Goal: Task Accomplishment & Management: Use online tool/utility

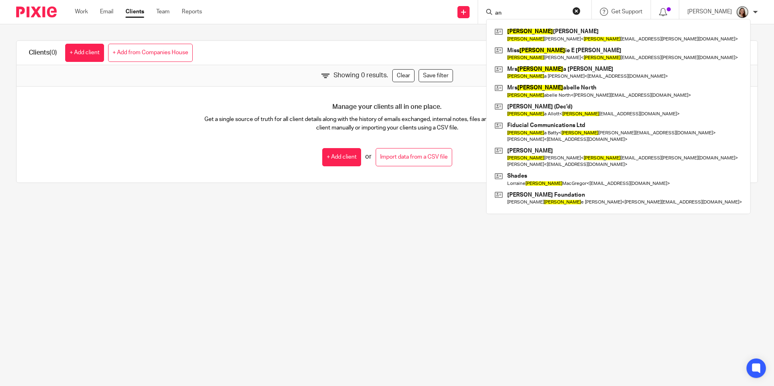
type input "a"
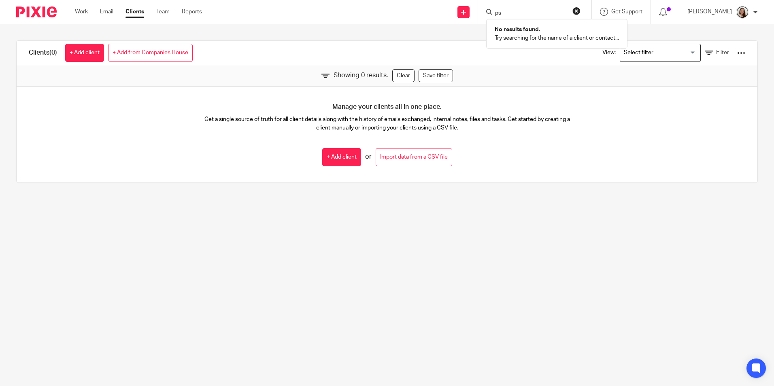
type input "p"
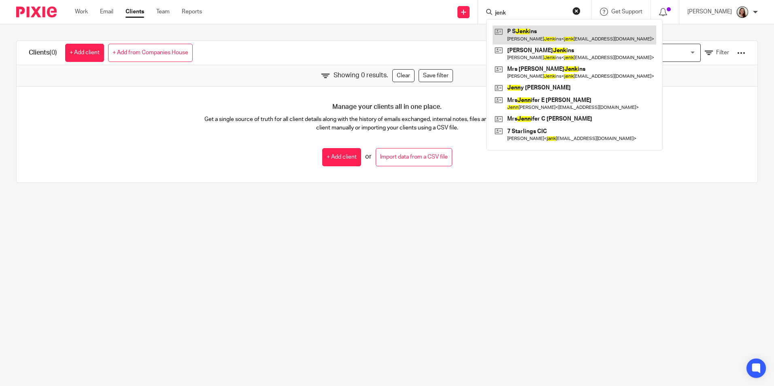
type input "jenk"
click at [552, 36] on link at bounding box center [575, 34] width 164 height 19
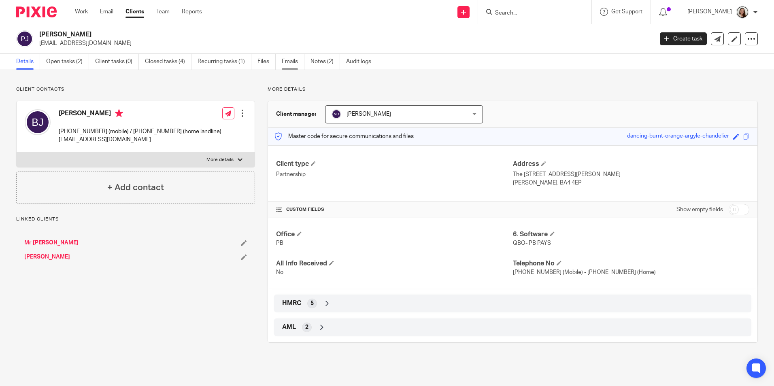
click at [293, 62] on link "Emails" at bounding box center [293, 62] width 23 height 16
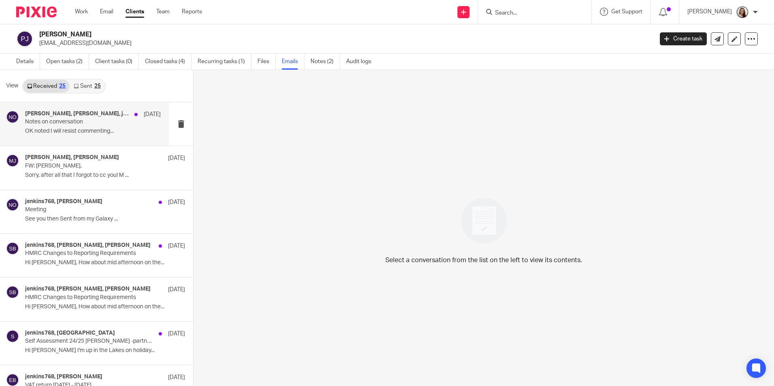
click at [87, 121] on p "Notes on conversation" at bounding box center [79, 122] width 108 height 7
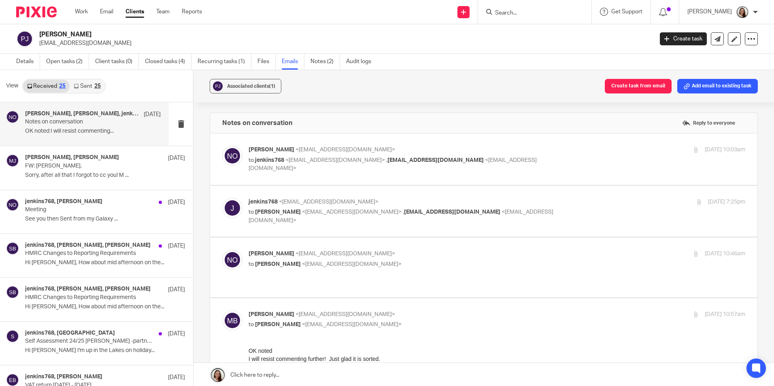
click at [342, 174] on label at bounding box center [483, 159] width 547 height 51
click at [222, 146] on input "checkbox" at bounding box center [222, 145] width 0 height 0
checkbox input "true"
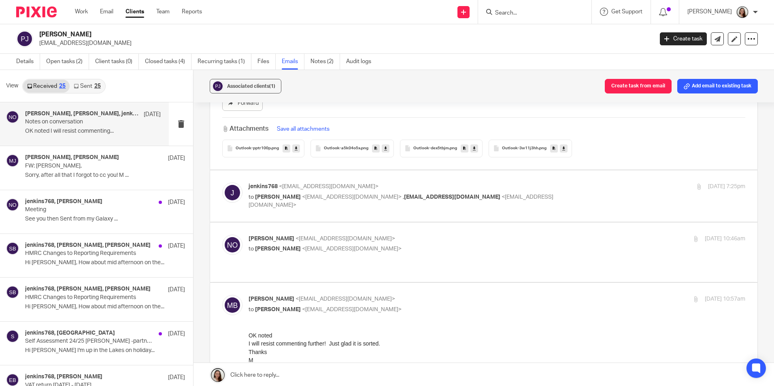
scroll to position [364, 0]
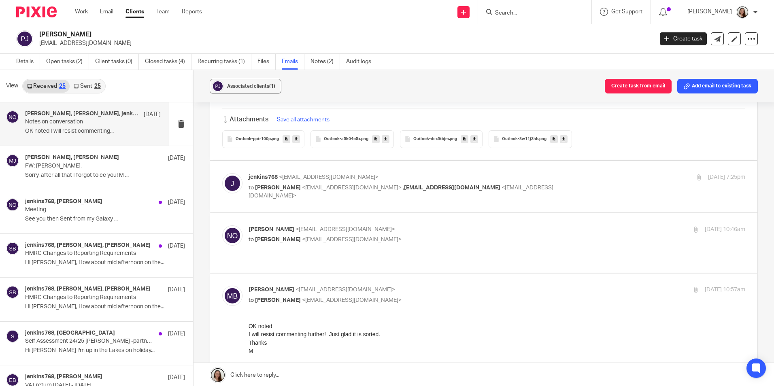
click at [332, 200] on div "jenkins768 <jenkins768@btinternet.com> to Niall O'Driscoll <niallodriscoll@prob…" at bounding box center [483, 186] width 523 height 27
click at [330, 207] on label at bounding box center [483, 186] width 547 height 51
click at [222, 173] on input "checkbox" at bounding box center [222, 173] width 0 height 0
checkbox input "true"
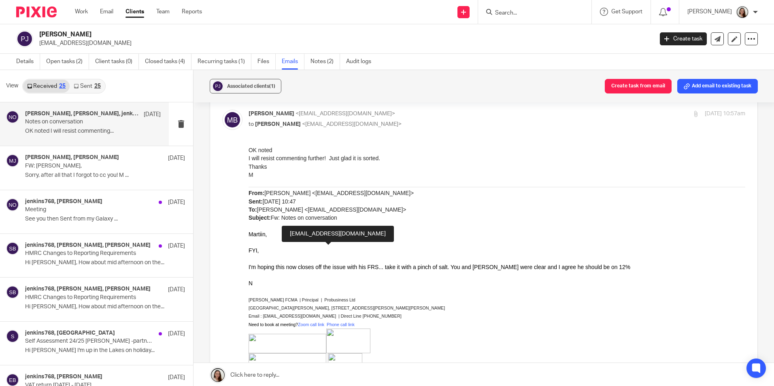
scroll to position [850, 0]
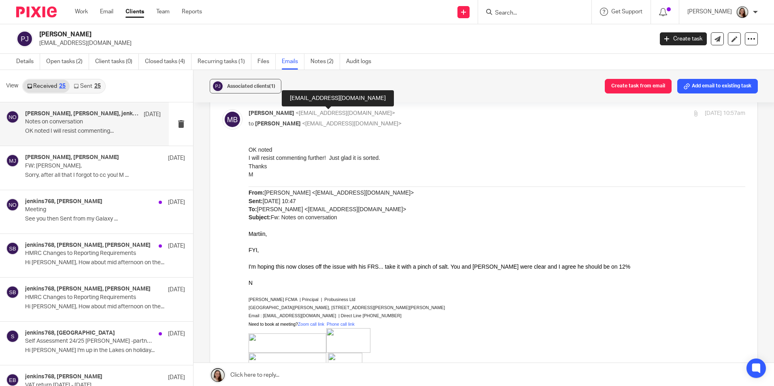
click at [382, 158] on p "I will resist commenting further! Just glad it is sorted." at bounding box center [496, 158] width 497 height 8
click at [66, 62] on link "Open tasks (2)" at bounding box center [67, 62] width 43 height 16
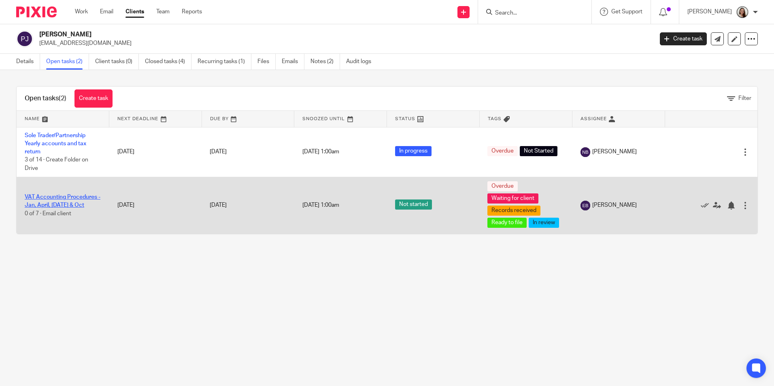
click at [62, 204] on link "VAT Accounting Procedures - Jan, April, Jul & Oct" at bounding box center [63, 201] width 76 height 14
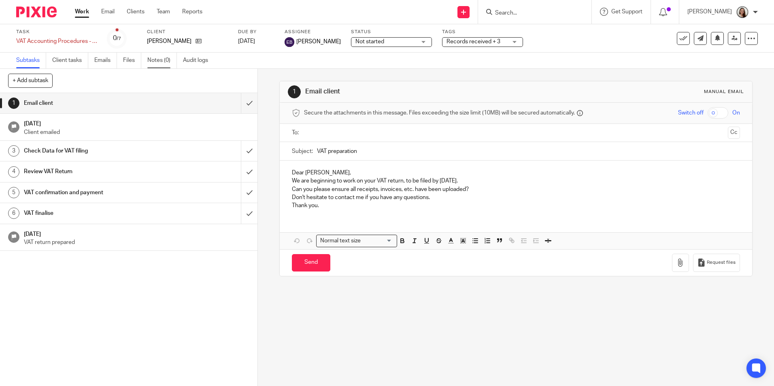
click at [162, 62] on link "Notes (0)" at bounding box center [162, 61] width 30 height 16
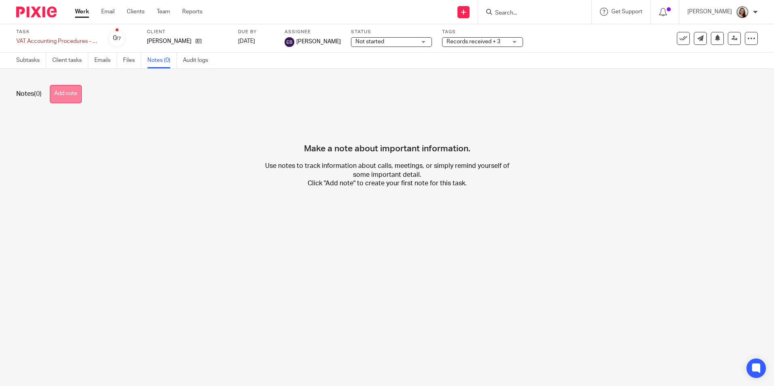
click at [68, 91] on button "Add note" at bounding box center [66, 94] width 32 height 18
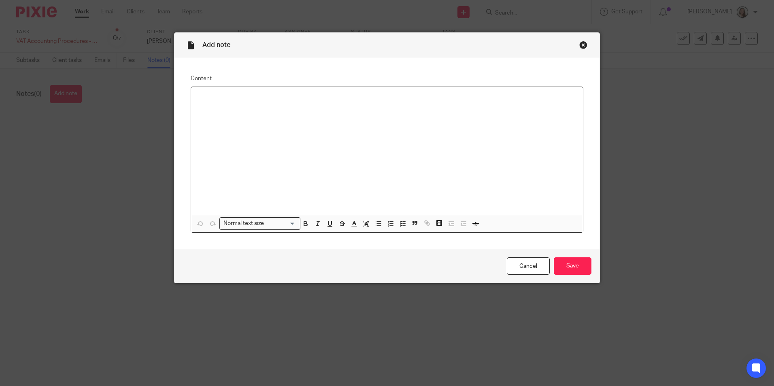
drag, startPoint x: 217, startPoint y: 96, endPoint x: 231, endPoint y: 103, distance: 15.4
click at [219, 96] on p at bounding box center [386, 97] width 379 height 8
click at [277, 121] on div at bounding box center [387, 151] width 392 height 128
click at [253, 103] on p "Anna was querying" at bounding box center [386, 106] width 379 height 8
click at [351, 105] on p "Anna was querying "company card" on balance sheet with balace £7,972.02." at bounding box center [386, 106] width 379 height 8
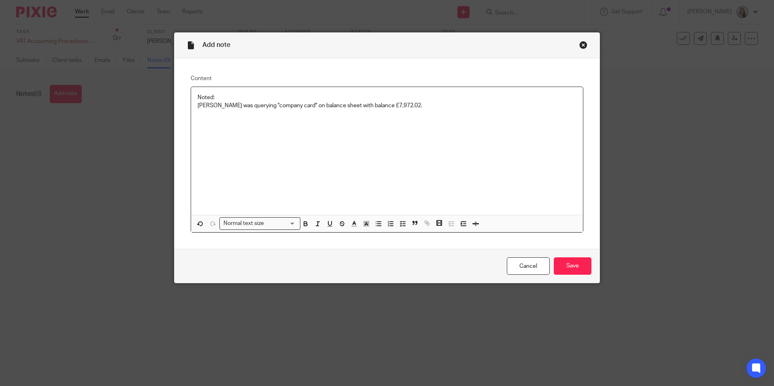
click at [401, 106] on p "Anna was querying "company card" on balance sheet with balance £7,972.02." at bounding box center [386, 106] width 379 height 8
drag, startPoint x: 214, startPoint y: 147, endPoint x: 218, endPoint y: 149, distance: 4.7
click at [214, 147] on p "(2)" at bounding box center [386, 146] width 379 height 8
click at [242, 136] on p "(1) com card" at bounding box center [386, 138] width 379 height 8
click at [217, 155] on p at bounding box center [386, 155] width 379 height 8
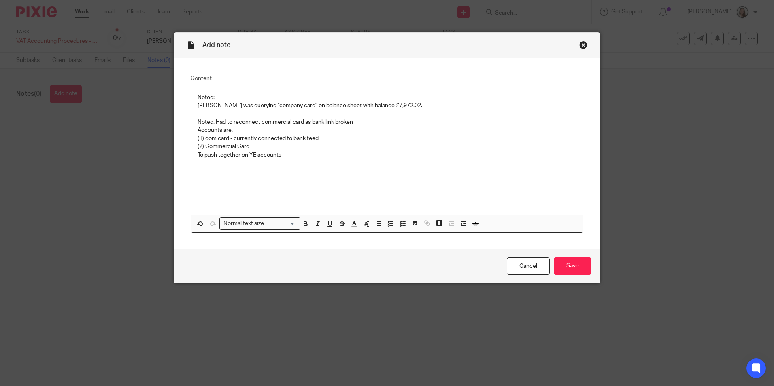
click at [401, 106] on p "Anna was querying "company card" on balance sheet with balance £7,972.02." at bounding box center [386, 106] width 379 height 8
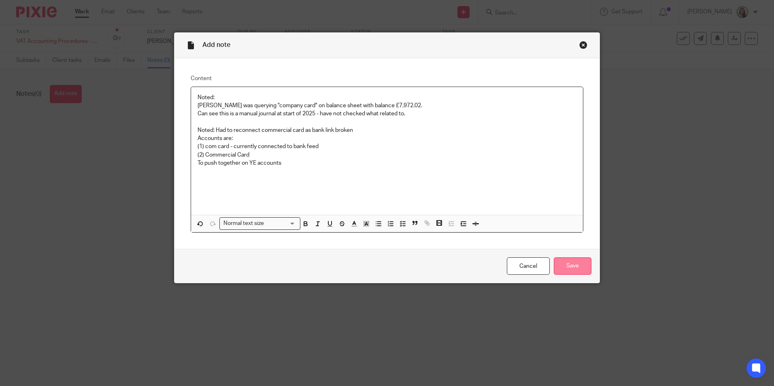
click at [566, 262] on input "Save" at bounding box center [573, 265] width 38 height 17
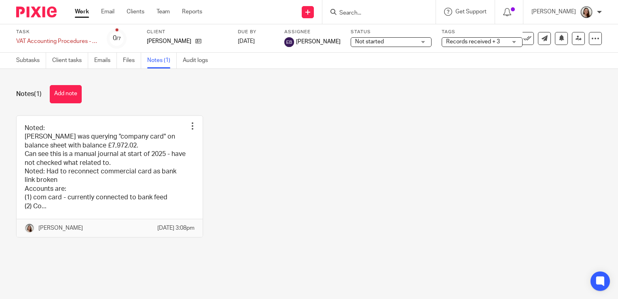
click at [32, 12] on img at bounding box center [36, 11] width 40 height 11
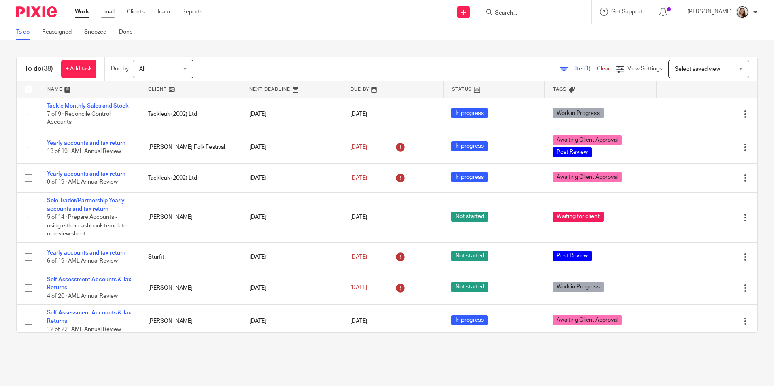
click at [104, 15] on link "Email" at bounding box center [107, 12] width 13 height 8
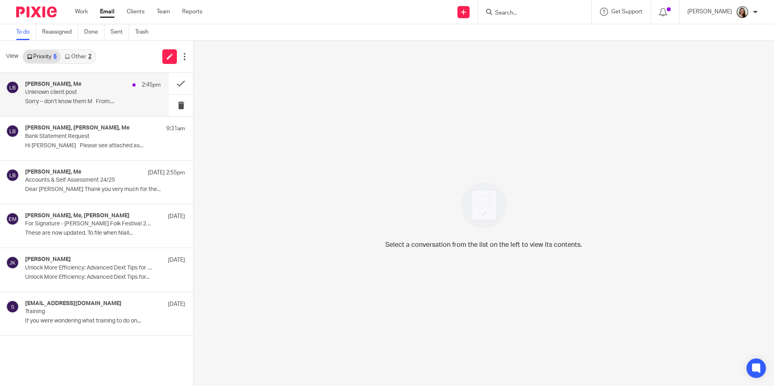
click at [98, 88] on div "Martin Bowe, Me 2:45pm" at bounding box center [93, 85] width 136 height 8
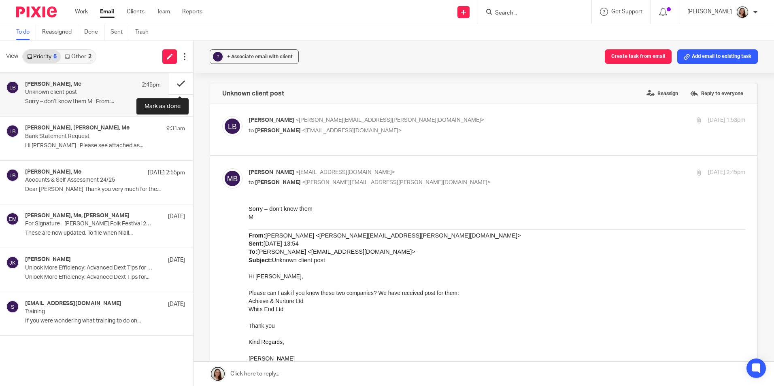
click at [177, 82] on button at bounding box center [181, 83] width 24 height 21
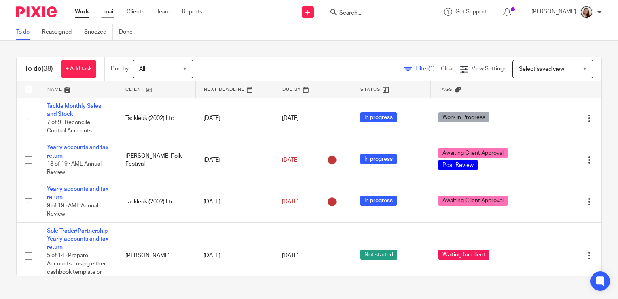
click at [102, 13] on link "Email" at bounding box center [107, 12] width 13 height 8
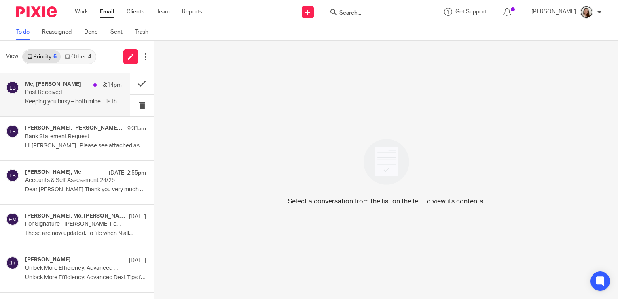
click at [83, 100] on p "Keeping you busy – both mine - is the..." at bounding box center [73, 101] width 97 height 7
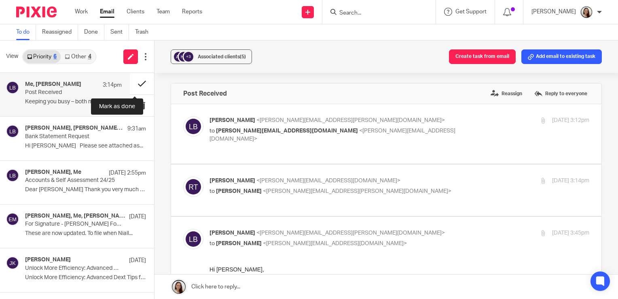
click at [136, 82] on button at bounding box center [142, 83] width 24 height 21
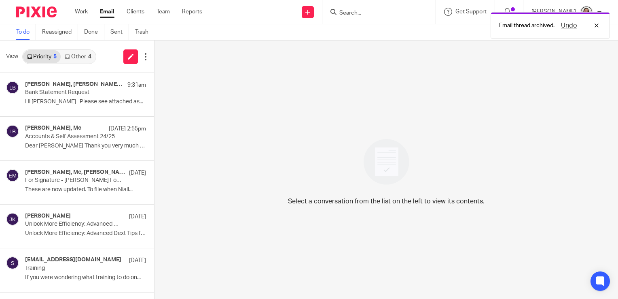
click at [74, 54] on link "Other 4" at bounding box center [78, 56] width 34 height 13
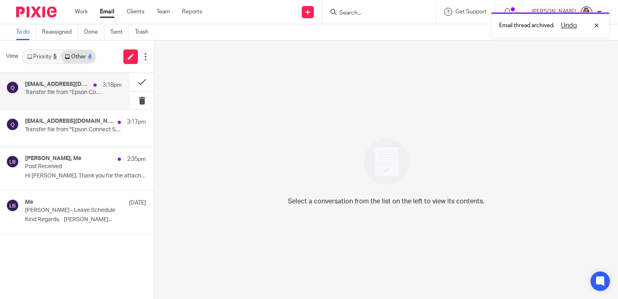
click at [82, 87] on h4 "qij71425qutiw3@print.epsonconnect.com" at bounding box center [57, 84] width 64 height 7
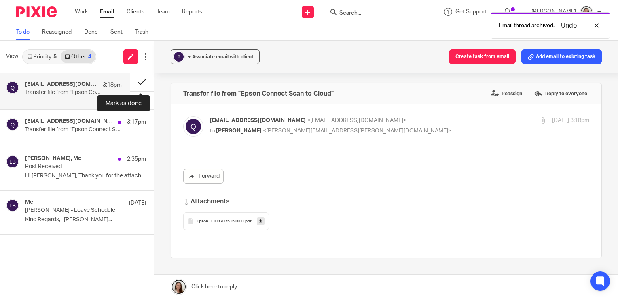
click at [142, 80] on button at bounding box center [142, 82] width 24 height 18
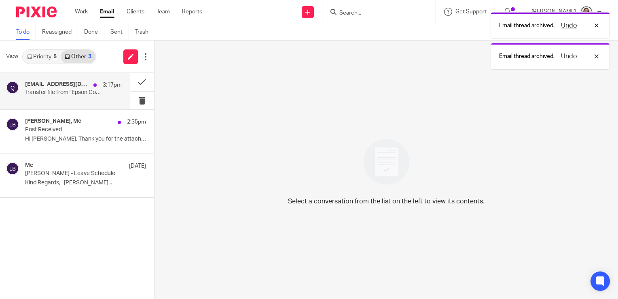
click at [55, 91] on p "Transfer file from "Epson Connect Scan to Cloud"" at bounding box center [63, 92] width 77 height 7
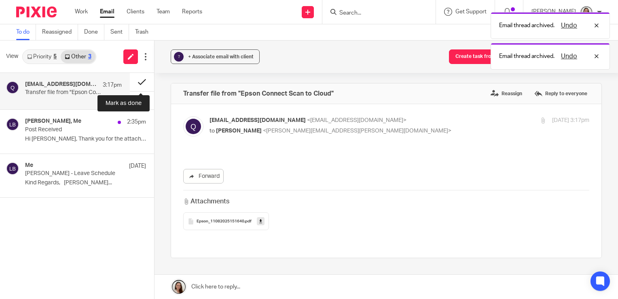
click at [141, 79] on button at bounding box center [142, 82] width 24 height 18
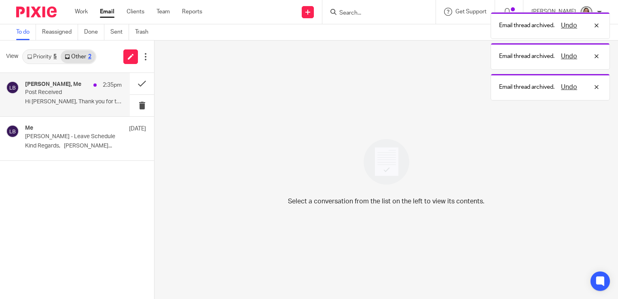
click at [47, 88] on div "steve vowles, Me 2:35pm" at bounding box center [73, 85] width 97 height 8
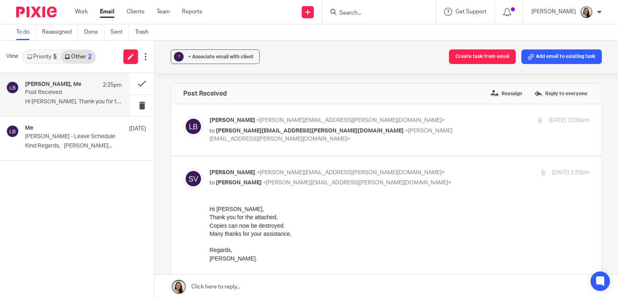
drag, startPoint x: 48, startPoint y: 92, endPoint x: 60, endPoint y: 92, distance: 11.7
click at [48, 93] on p "Post Received" at bounding box center [63, 92] width 77 height 7
click at [140, 82] on button at bounding box center [142, 83] width 24 height 21
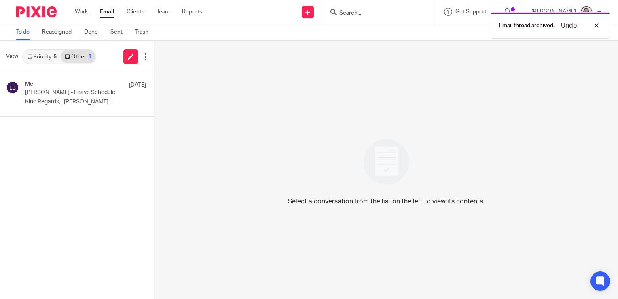
click at [37, 57] on link "Priority 5" at bounding box center [42, 56] width 38 height 13
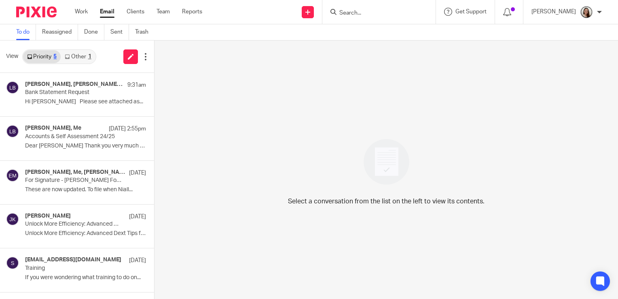
click at [78, 61] on link "Other 1" at bounding box center [78, 56] width 34 height 13
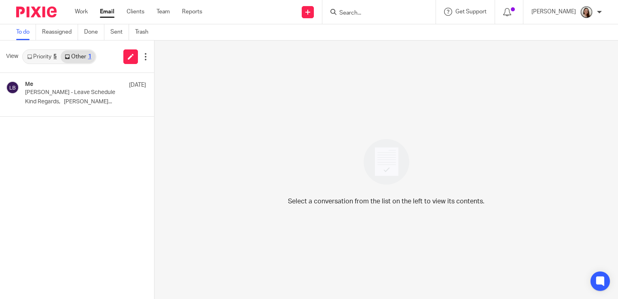
click at [58, 61] on div "Priority 5 Other 1" at bounding box center [59, 56] width 74 height 15
click at [53, 58] on link "Priority 5" at bounding box center [42, 56] width 38 height 13
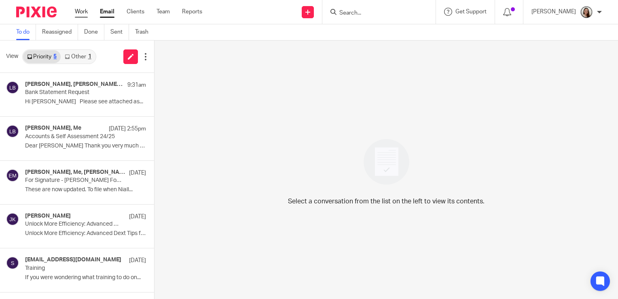
click at [83, 11] on link "Work" at bounding box center [81, 12] width 13 height 8
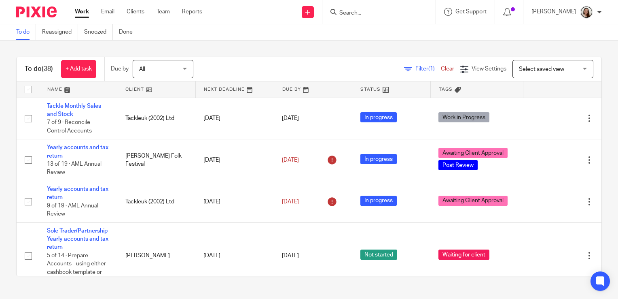
drag, startPoint x: 417, startPoint y: 10, endPoint x: 402, endPoint y: 11, distance: 14.6
click at [412, 10] on input "Search" at bounding box center [375, 13] width 73 height 7
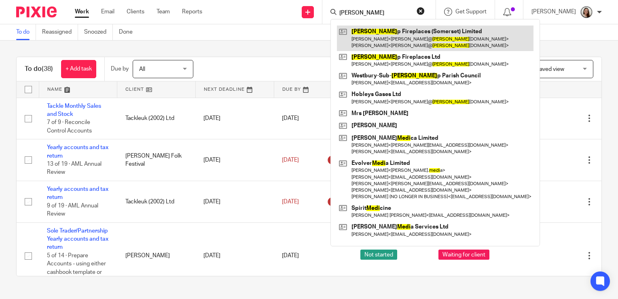
type input "mendi"
click at [399, 32] on link at bounding box center [435, 37] width 197 height 25
